Goal: Communication & Community: Answer question/provide support

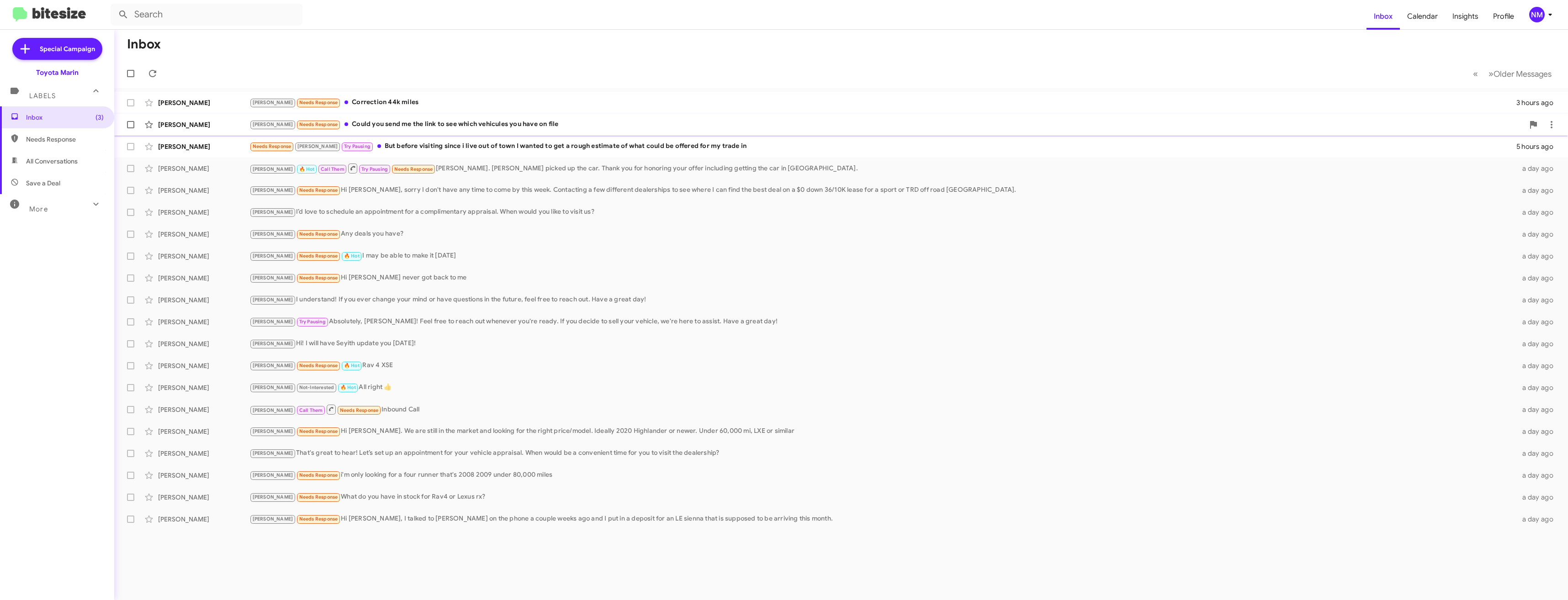
click at [436, 125] on div "[PERSON_NAME] Needs Response Could you send me the link to see which vehicules …" at bounding box center [887, 124] width 1275 height 10
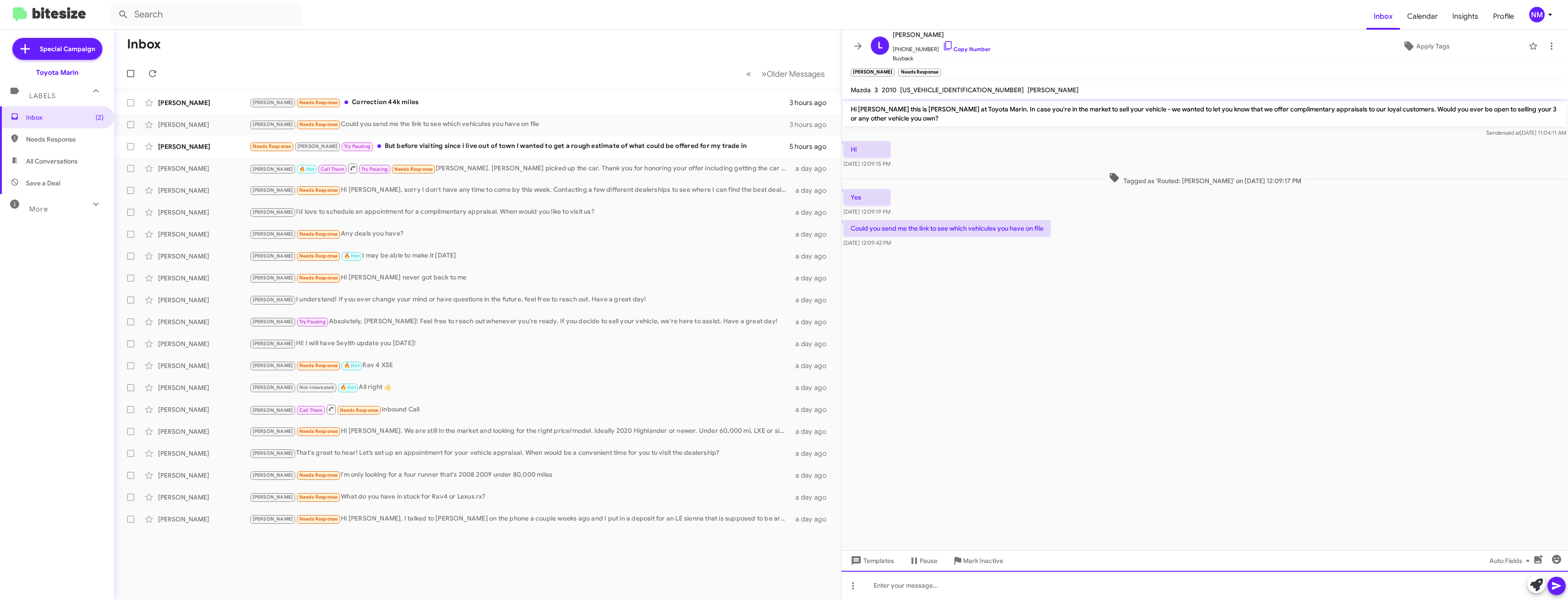
click at [927, 590] on div at bounding box center [1205, 585] width 726 height 29
click at [416, 129] on div "Needs Response [PERSON_NAME] Pausing But before visiting since i live out of to…" at bounding box center [523, 124] width 548 height 10
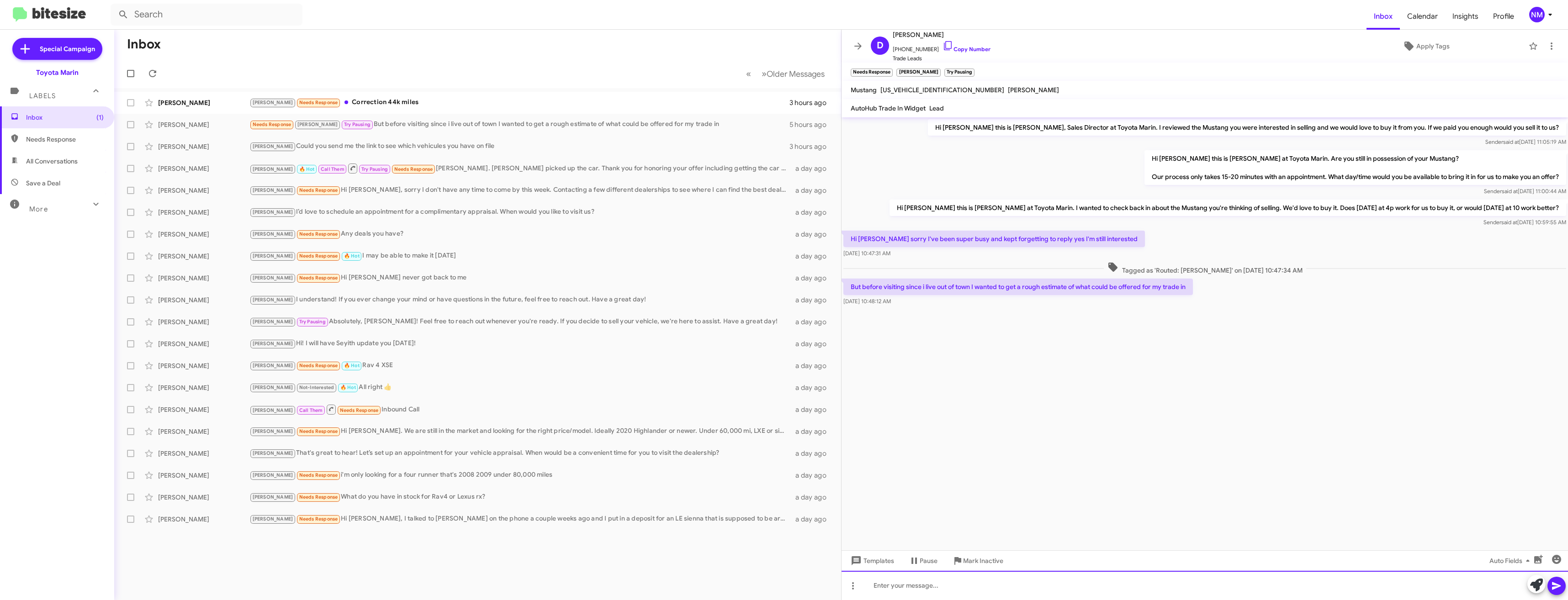
click at [913, 589] on div at bounding box center [1205, 585] width 726 height 29
click at [338, 99] on div "[PERSON_NAME] Needs Response Correction 44k miles" at bounding box center [523, 102] width 548 height 10
